Goal: Find specific page/section: Find specific page/section

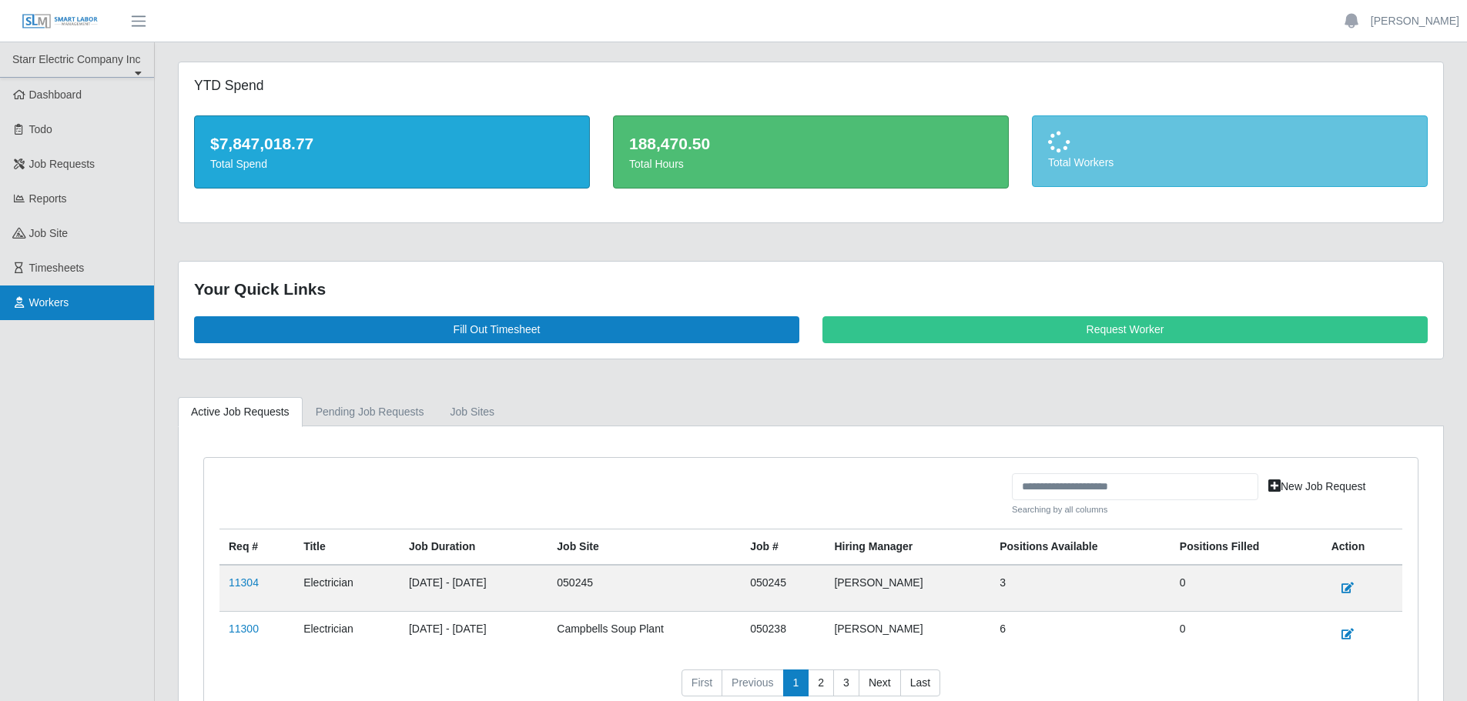
click at [79, 302] on link "Workers" at bounding box center [77, 303] width 154 height 35
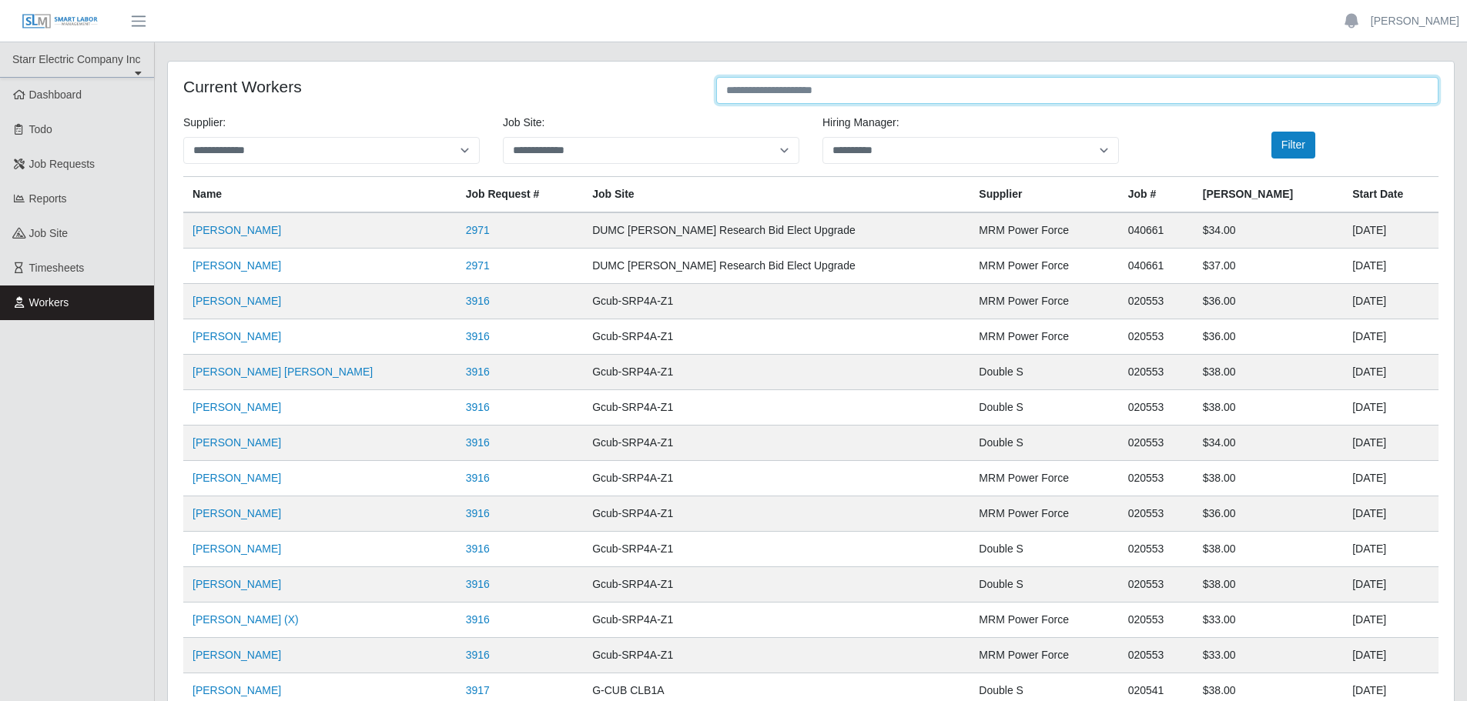
click at [739, 95] on input "text" at bounding box center [1077, 90] width 722 height 27
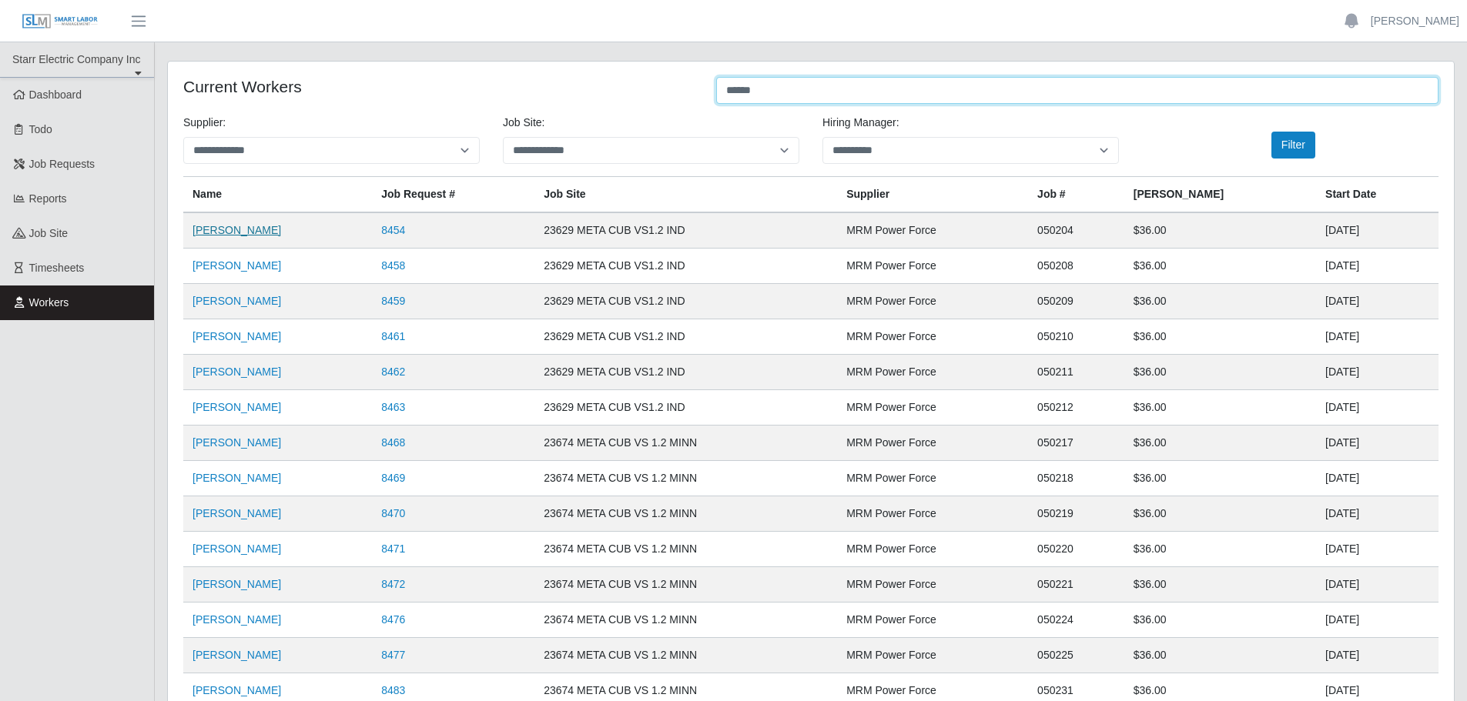
type input "******"
click at [263, 234] on link "[PERSON_NAME]" at bounding box center [236, 230] width 89 height 12
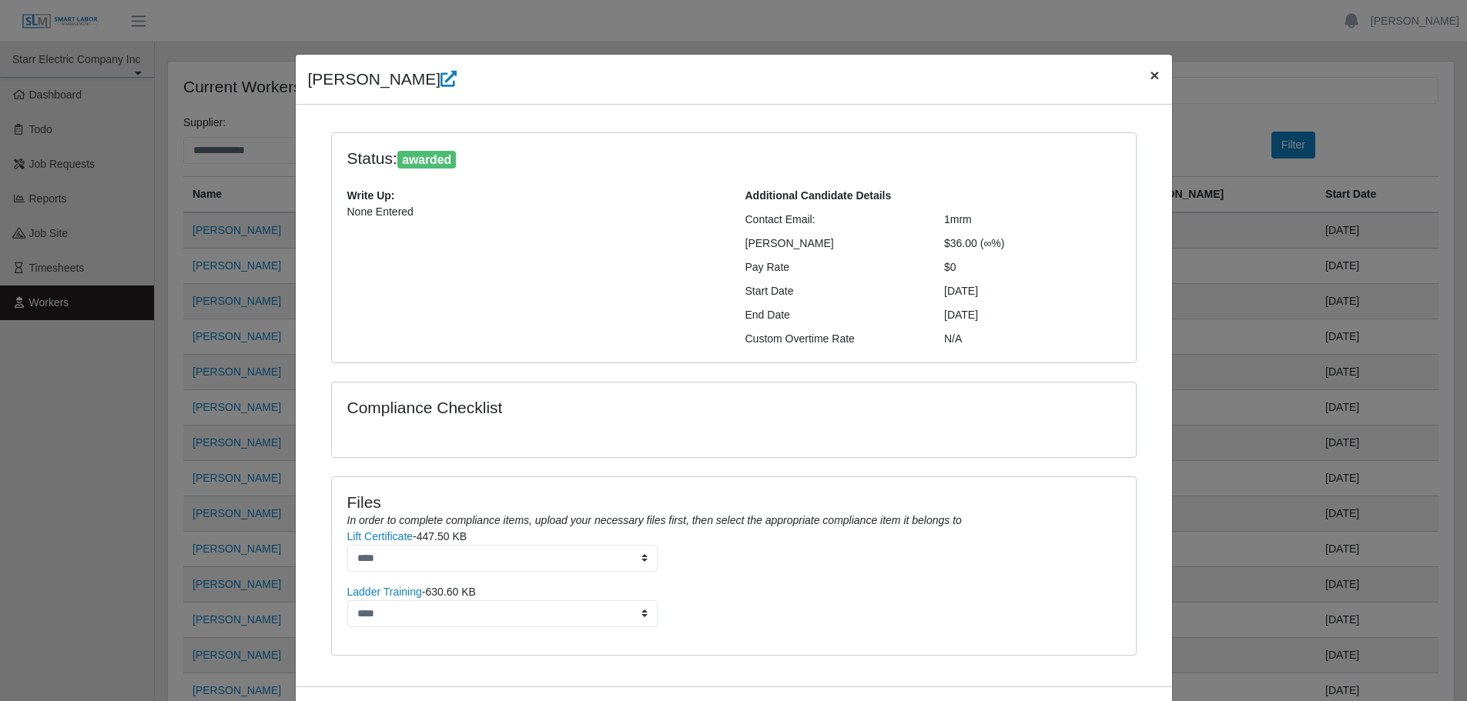
click at [1149, 75] on span "×" at bounding box center [1153, 75] width 9 height 18
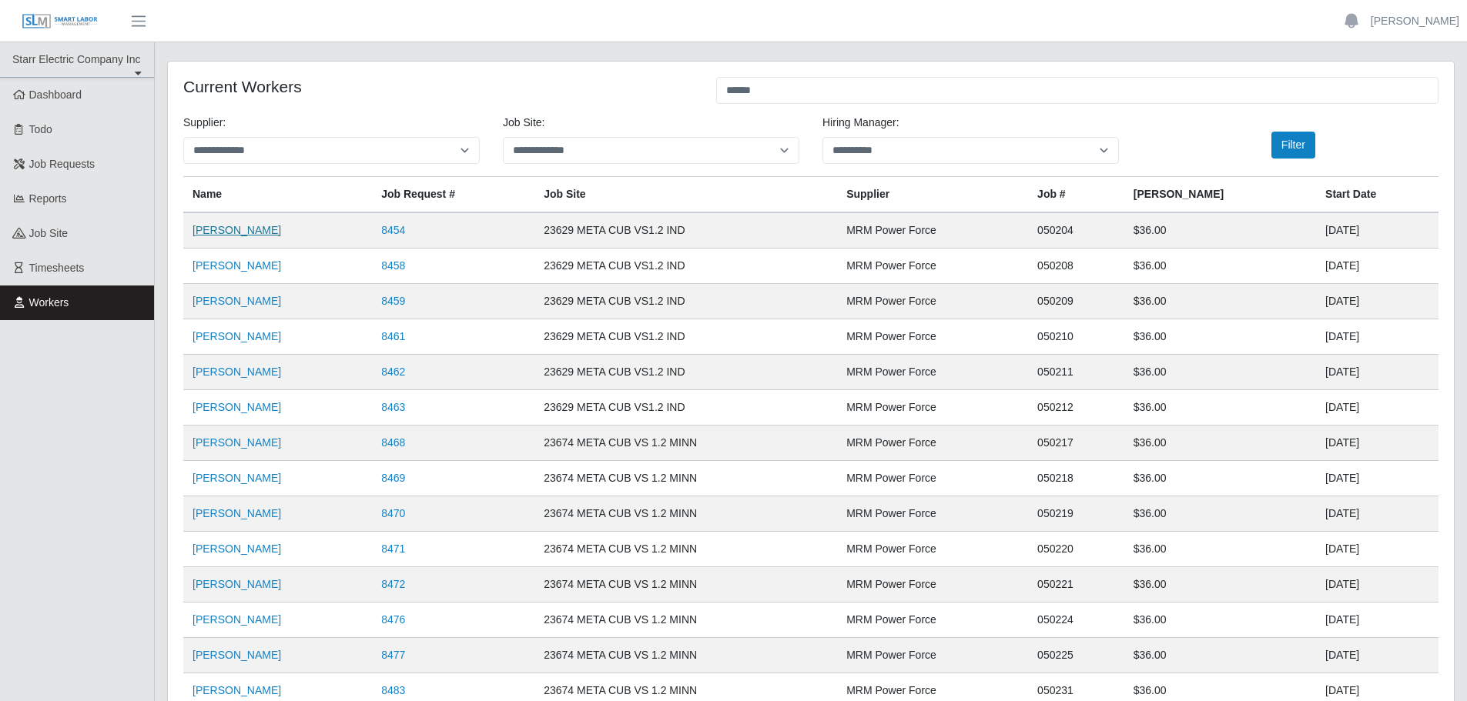
click at [239, 233] on link "[PERSON_NAME]" at bounding box center [236, 230] width 89 height 12
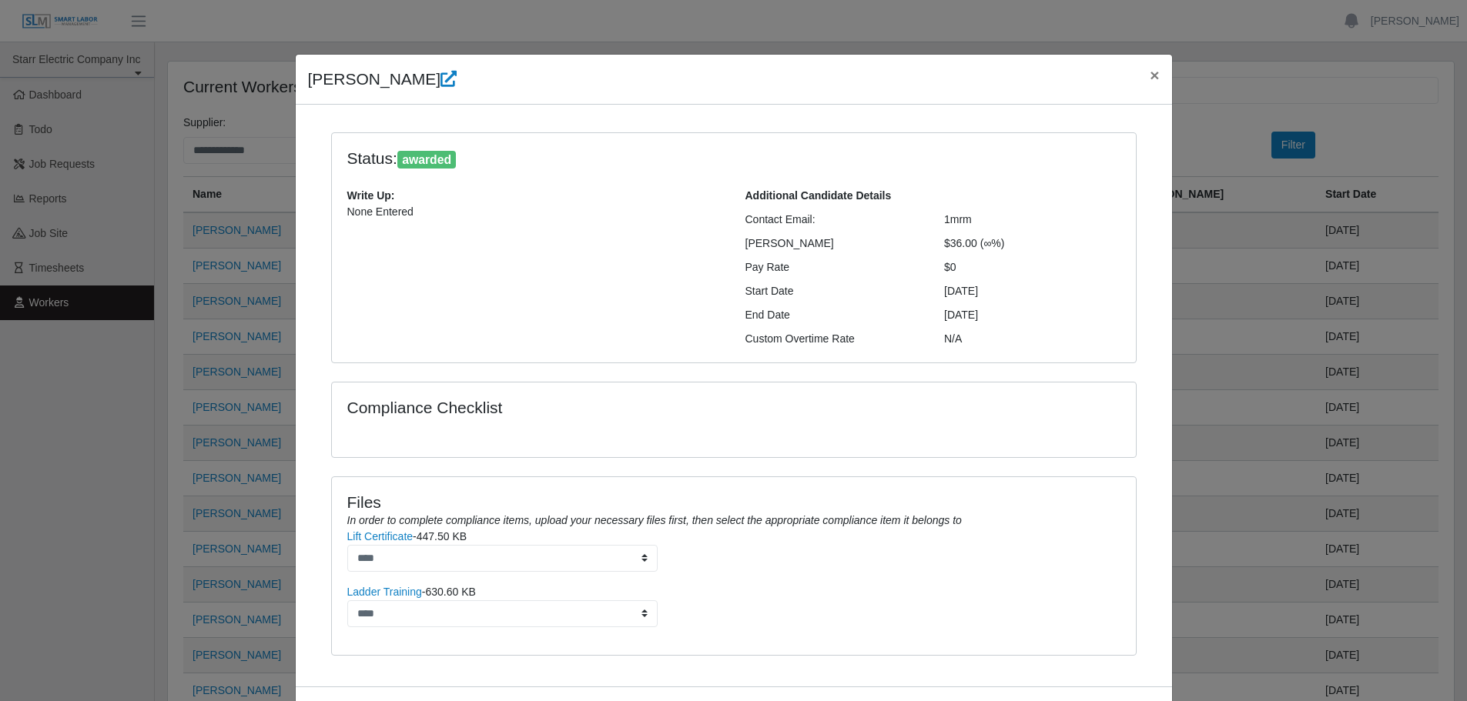
scroll to position [66, 0]
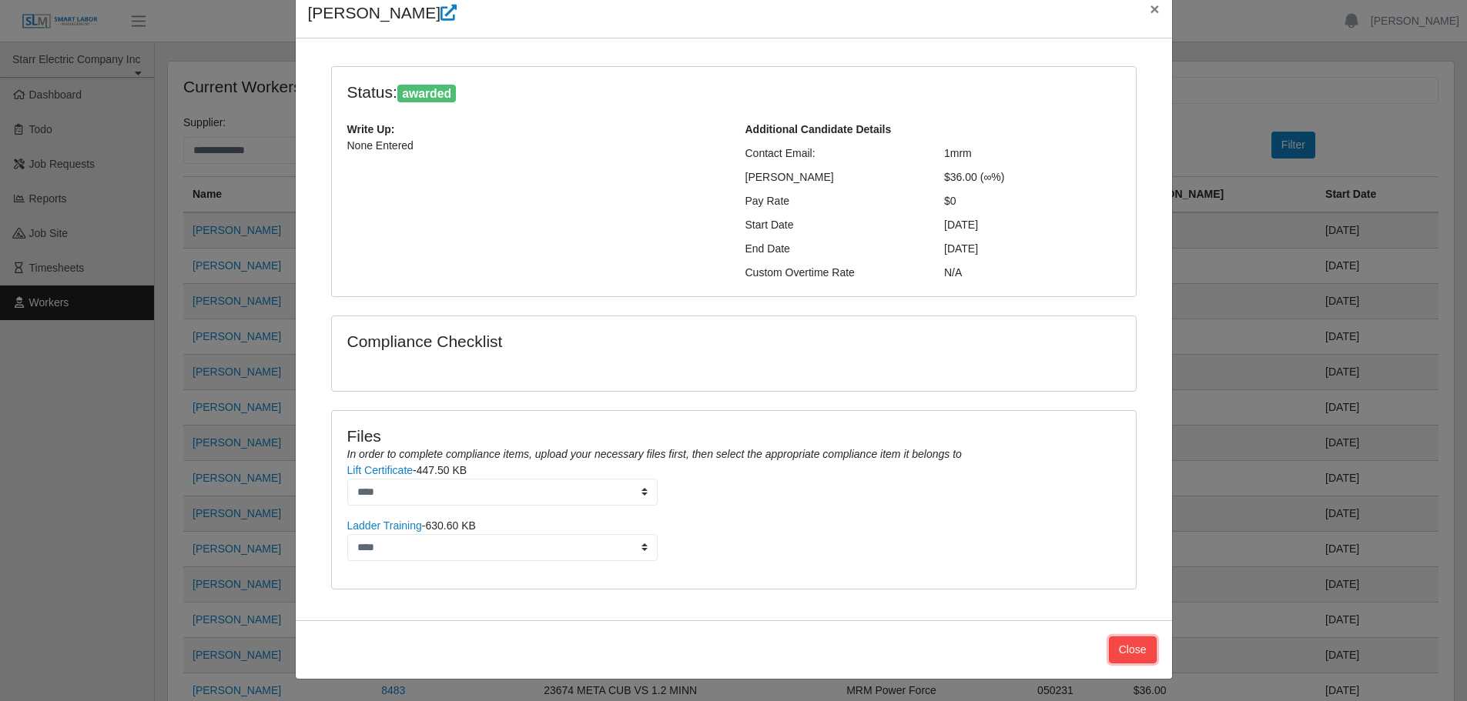
click at [1138, 656] on button "Close" at bounding box center [1133, 650] width 48 height 27
